Goal: Navigation & Orientation: Find specific page/section

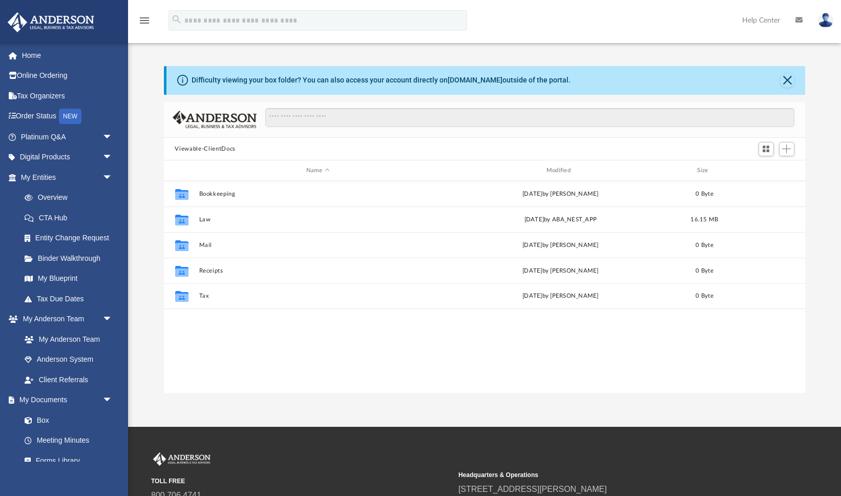
scroll to position [232, 641]
click at [150, 143] on div "Difficulty viewing your box folder? You can also access your account directly o…" at bounding box center [484, 229] width 713 height 327
click at [79, 240] on link "Entity Change Request" at bounding box center [71, 238] width 114 height 20
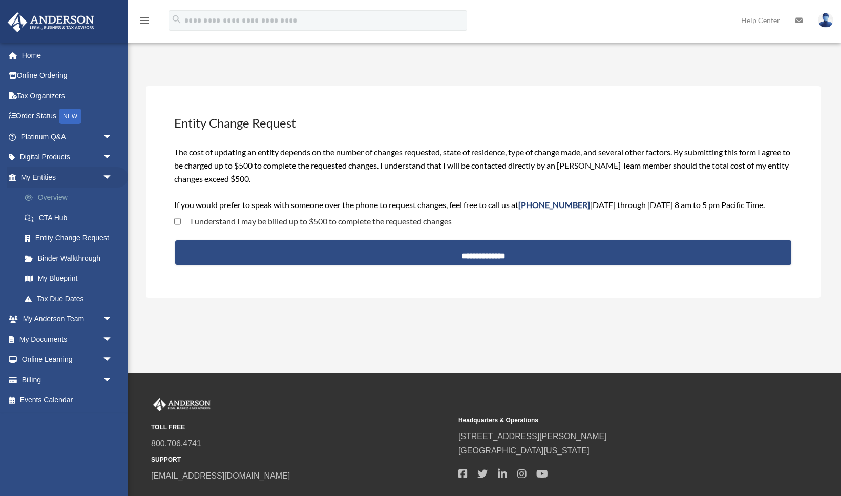
click at [60, 200] on link "Overview" at bounding box center [71, 197] width 114 height 20
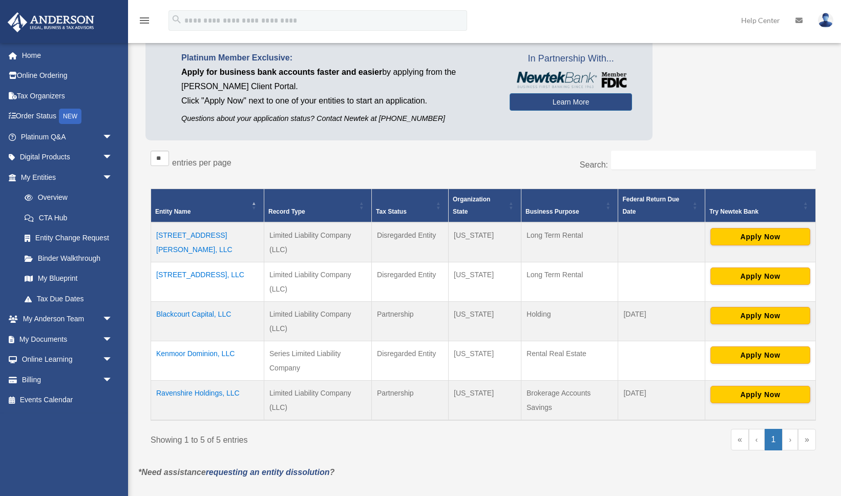
scroll to position [60, 0]
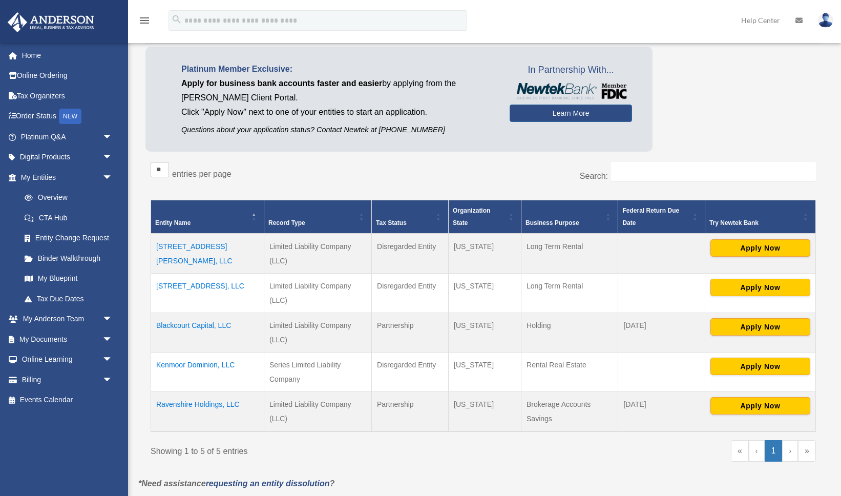
click at [324, 179] on div "** ** ** *** entries per page" at bounding box center [313, 175] width 325 height 26
click at [361, 180] on div "** ** ** *** entries per page" at bounding box center [313, 175] width 325 height 26
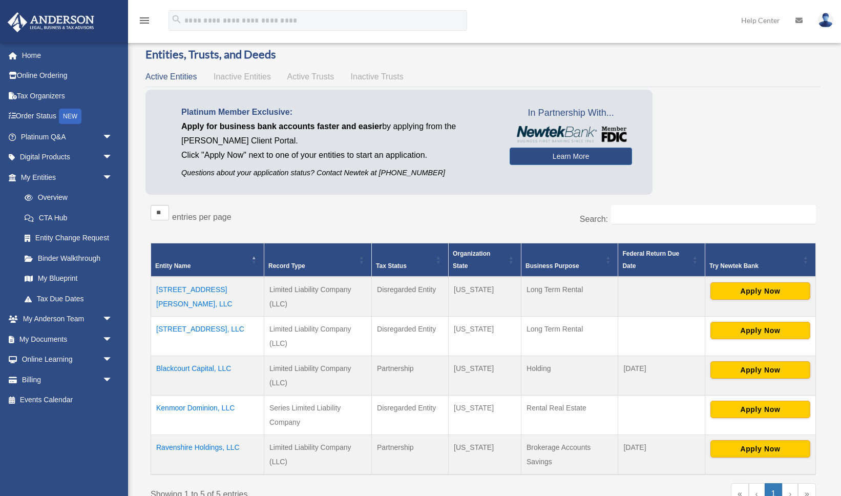
scroll to position [16, 0]
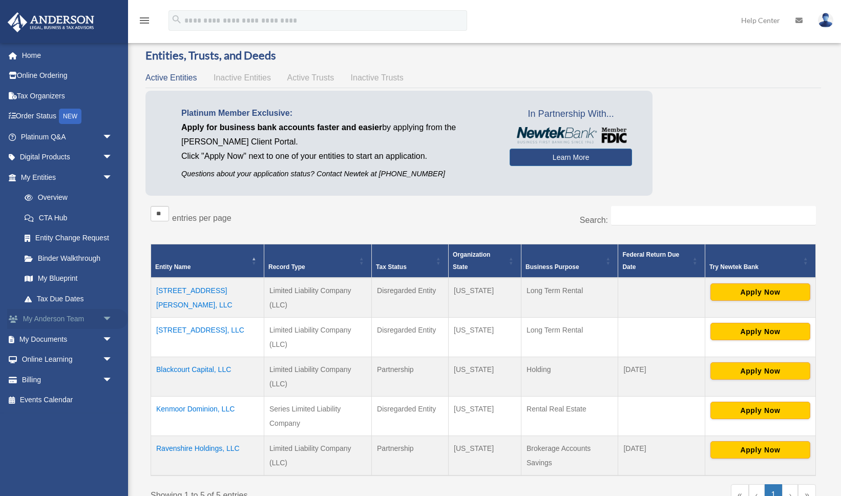
click at [109, 320] on span "arrow_drop_down" at bounding box center [112, 319] width 20 height 21
click at [98, 363] on link "Anderson System" at bounding box center [71, 359] width 114 height 20
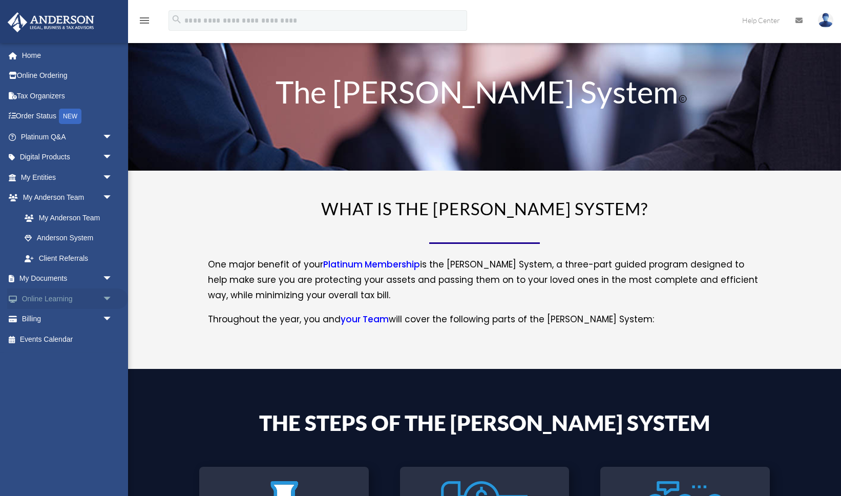
click at [105, 301] on span "arrow_drop_down" at bounding box center [112, 298] width 20 height 21
click at [106, 380] on span "arrow_drop_down" at bounding box center [112, 379] width 20 height 21
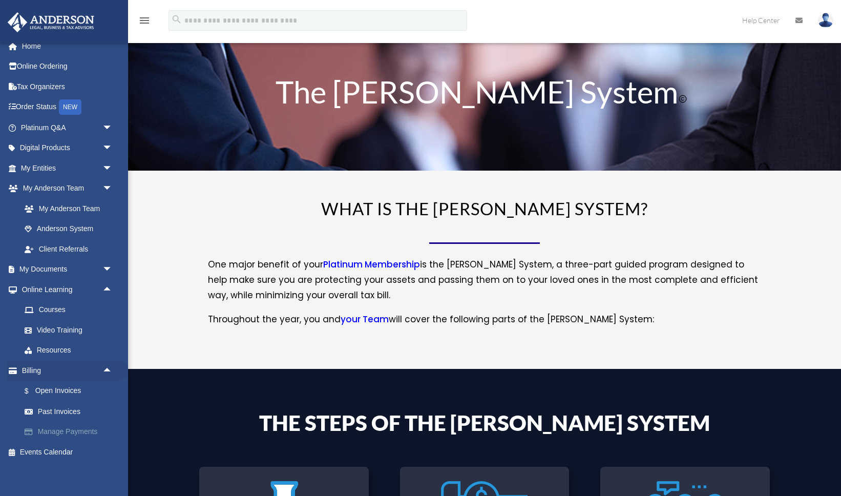
scroll to position [8, 0]
click at [72, 458] on link "Events Calendar" at bounding box center [67, 452] width 121 height 20
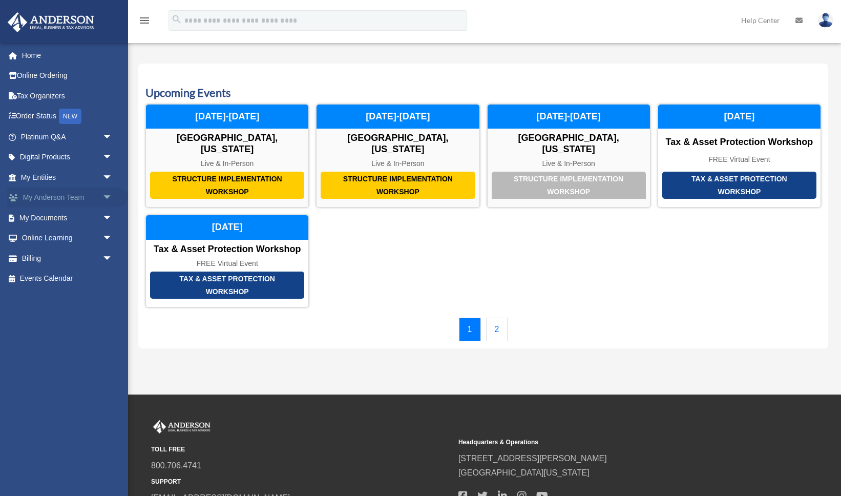
click at [110, 198] on span "arrow_drop_down" at bounding box center [112, 197] width 20 height 21
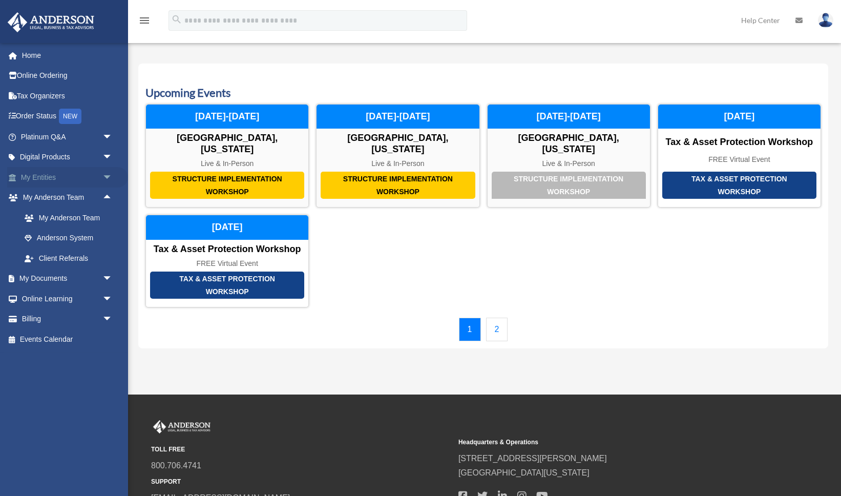
click at [110, 181] on span "arrow_drop_down" at bounding box center [112, 177] width 20 height 21
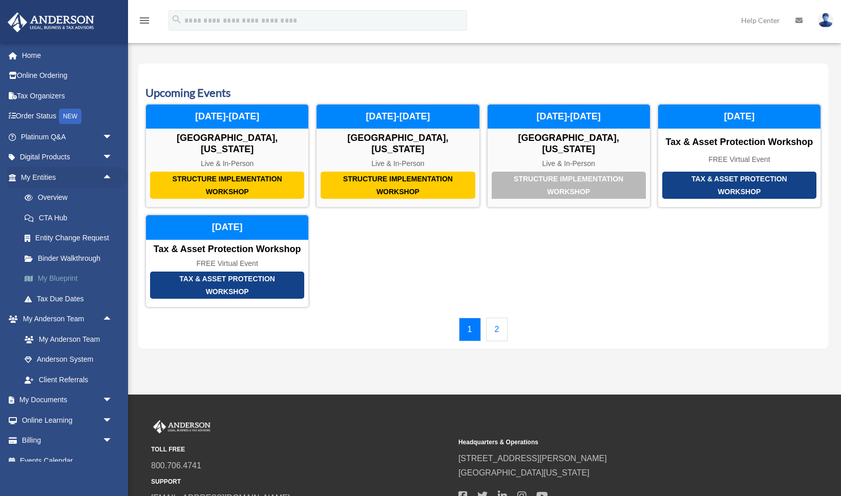
click at [67, 277] on link "My Blueprint" at bounding box center [71, 278] width 114 height 20
